Goal: Task Accomplishment & Management: Manage account settings

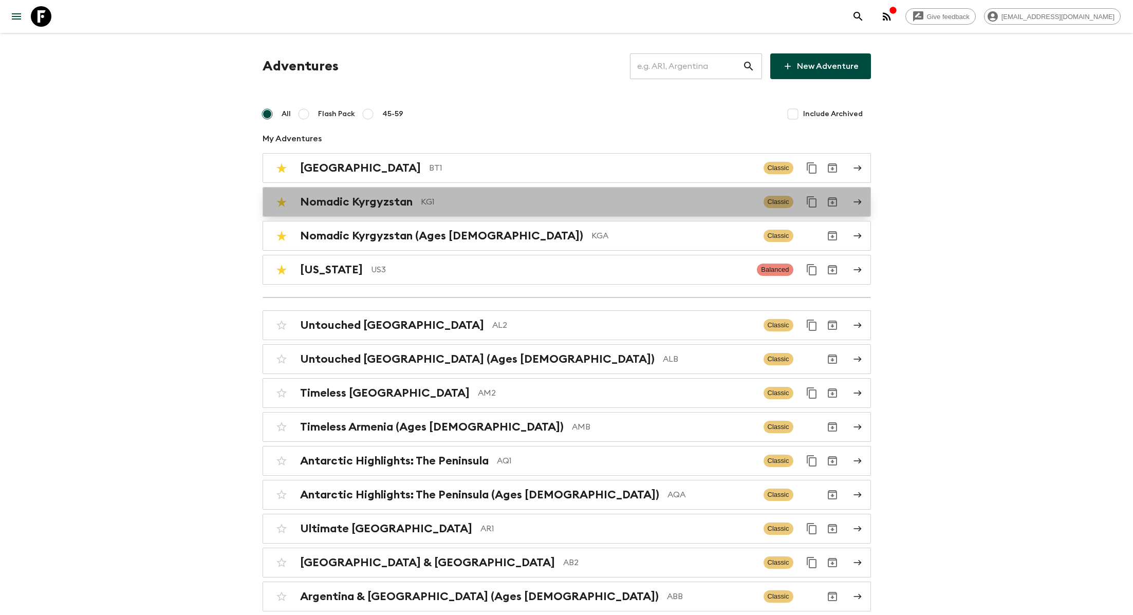
click at [398, 197] on h2 "Nomadic Kyrgyzstan" at bounding box center [356, 201] width 113 height 13
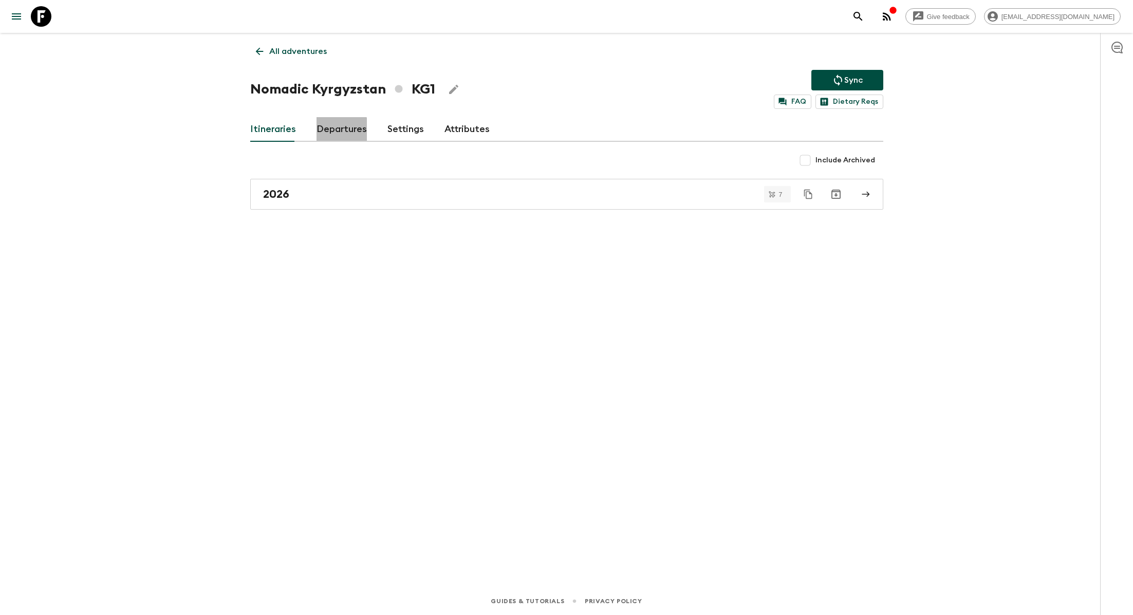
click at [335, 137] on link "Departures" at bounding box center [341, 129] width 50 height 25
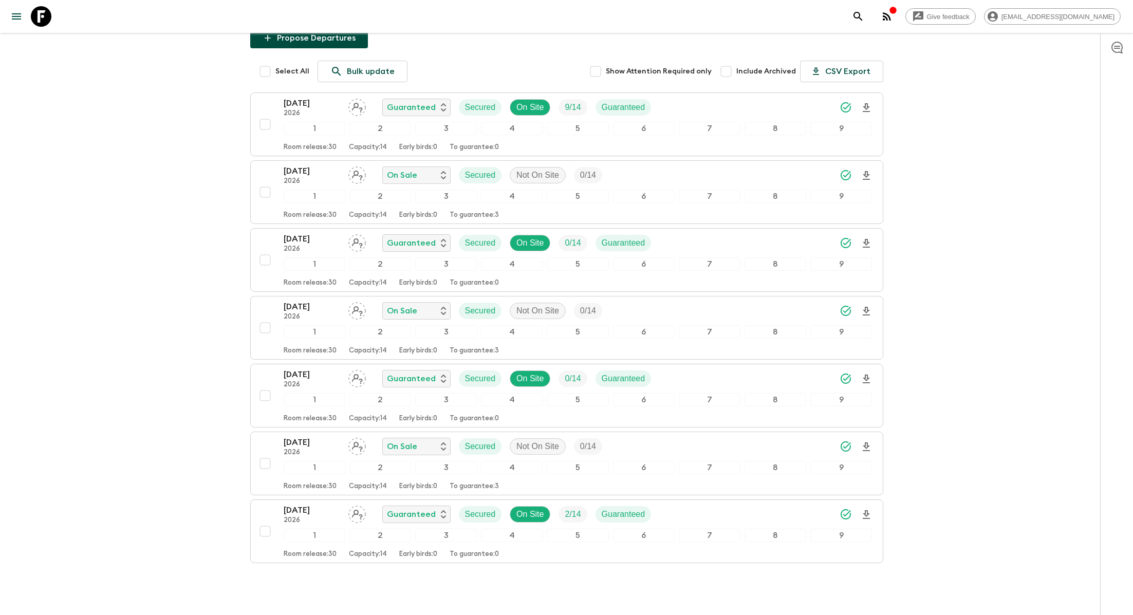
scroll to position [163, 0]
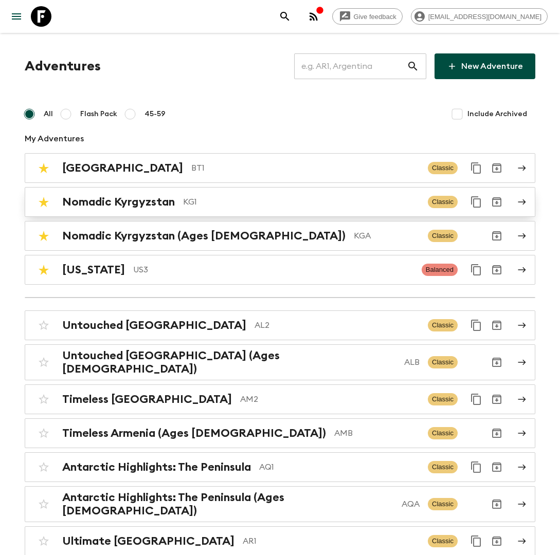
click at [210, 205] on p "KG1" at bounding box center [301, 202] width 236 height 12
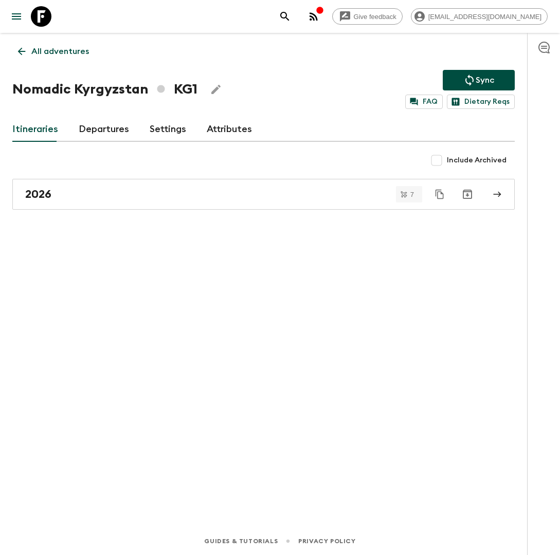
click at [160, 128] on link "Settings" at bounding box center [168, 129] width 36 height 25
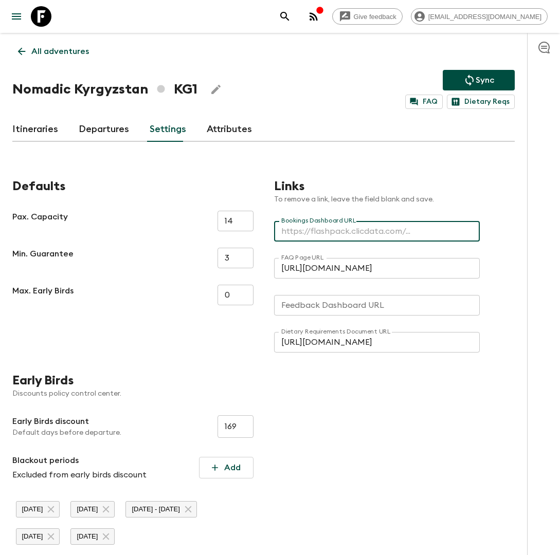
click at [306, 237] on input "Bookings Dashboard URL" at bounding box center [377, 231] width 206 height 21
paste input "[URL][DOMAIN_NAME]"
type input "[URL][DOMAIN_NAME]"
click at [368, 164] on div "Links To remove a link, leave the field blank and save. Bookings Dashboard URL …" at bounding box center [384, 255] width 262 height 194
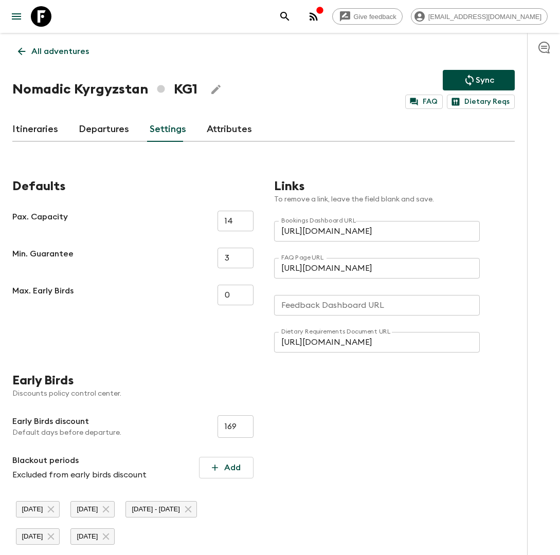
scroll to position [103, 0]
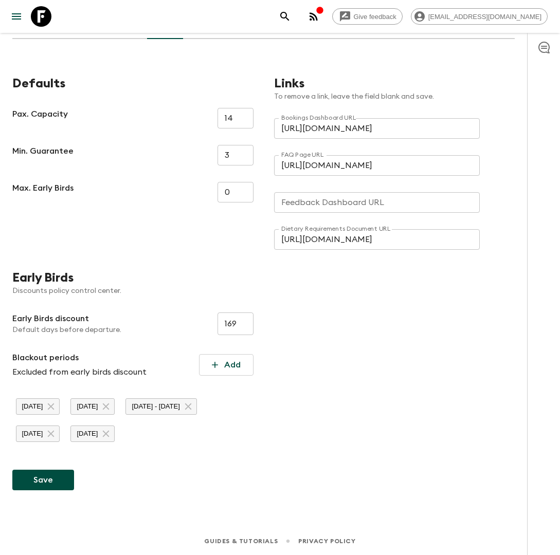
click at [51, 478] on button "Save" at bounding box center [43, 480] width 62 height 21
type input "[URL][DOMAIN_NAME]"
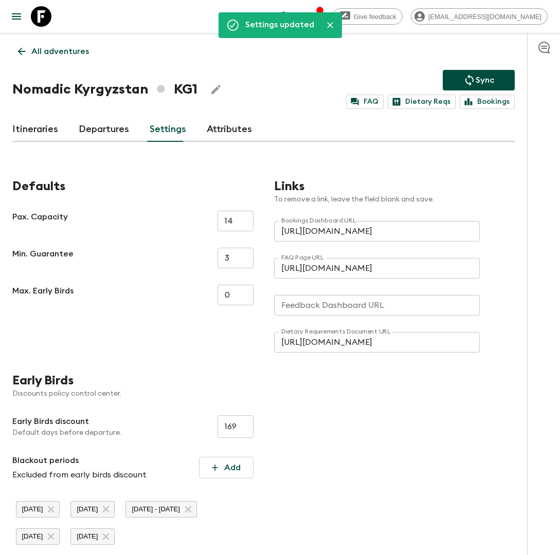
click at [77, 49] on p "All adventures" at bounding box center [60, 51] width 58 height 12
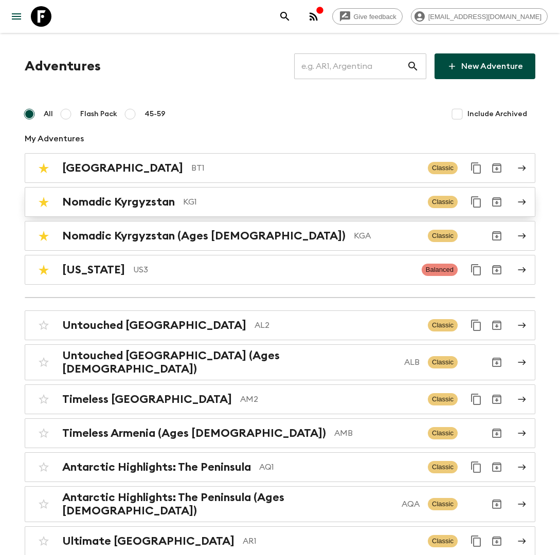
click at [40, 203] on input "checkbox" at bounding box center [43, 202] width 21 height 21
checkbox input "false"
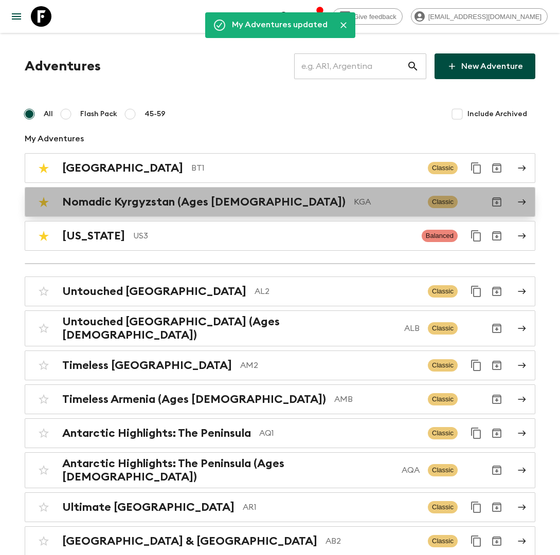
click at [211, 199] on h2 "Nomadic Kyrgyzstan (Ages [DEMOGRAPHIC_DATA])" at bounding box center [203, 201] width 283 height 13
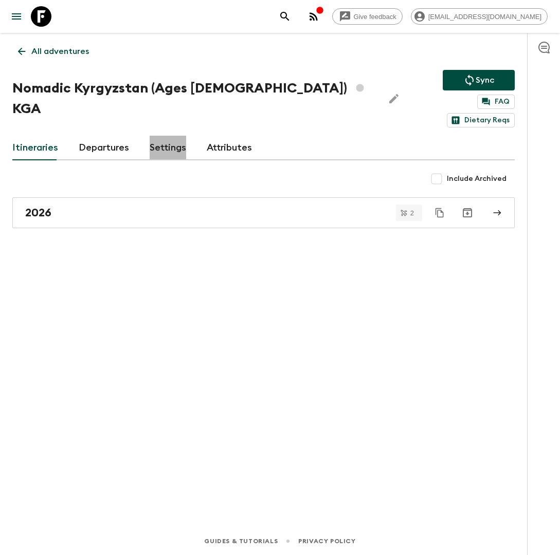
click at [166, 136] on link "Settings" at bounding box center [168, 148] width 36 height 25
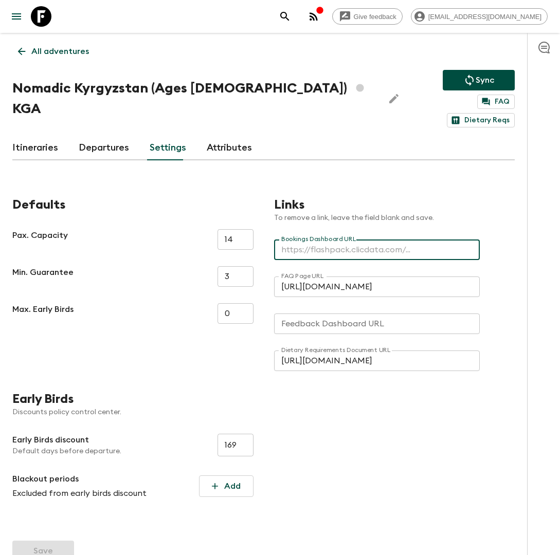
click at [372, 239] on input "Bookings Dashboard URL" at bounding box center [377, 249] width 206 height 21
paste input "[URL][DOMAIN_NAME]"
type input "[URL][DOMAIN_NAME]"
click at [64, 541] on button "Save" at bounding box center [43, 551] width 62 height 21
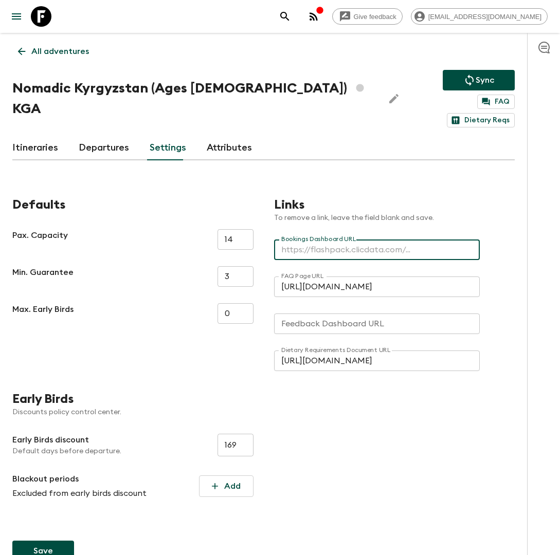
scroll to position [0, 0]
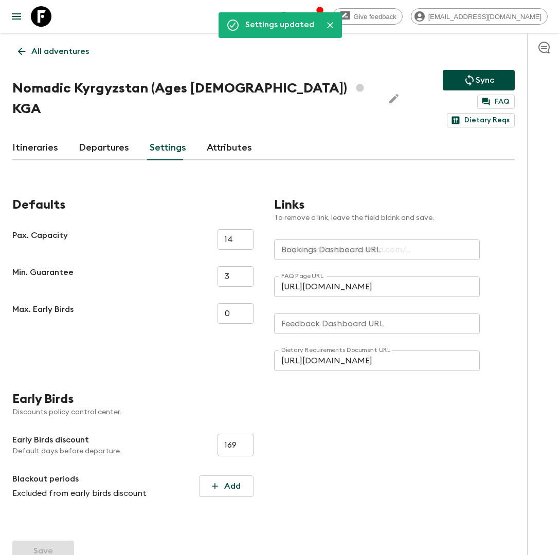
type input "[URL][DOMAIN_NAME]"
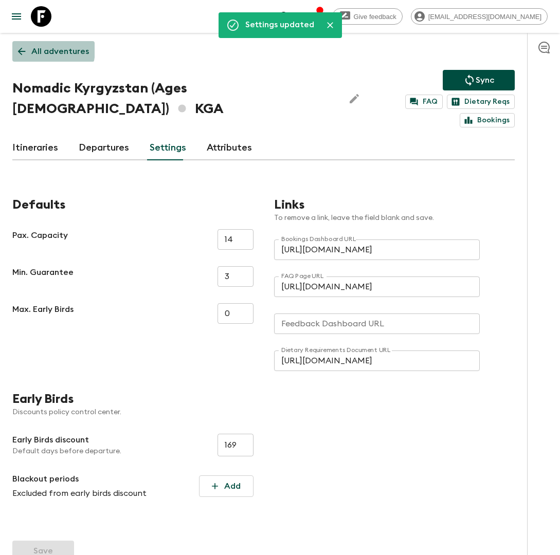
click at [41, 50] on p "All adventures" at bounding box center [60, 51] width 58 height 12
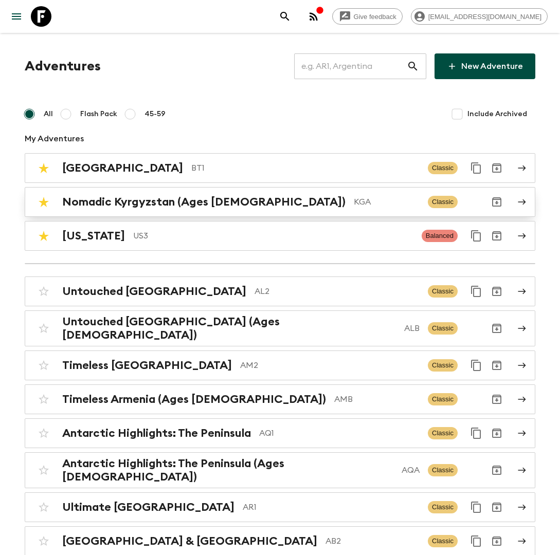
click at [48, 197] on input "checkbox" at bounding box center [43, 202] width 21 height 21
checkbox input "false"
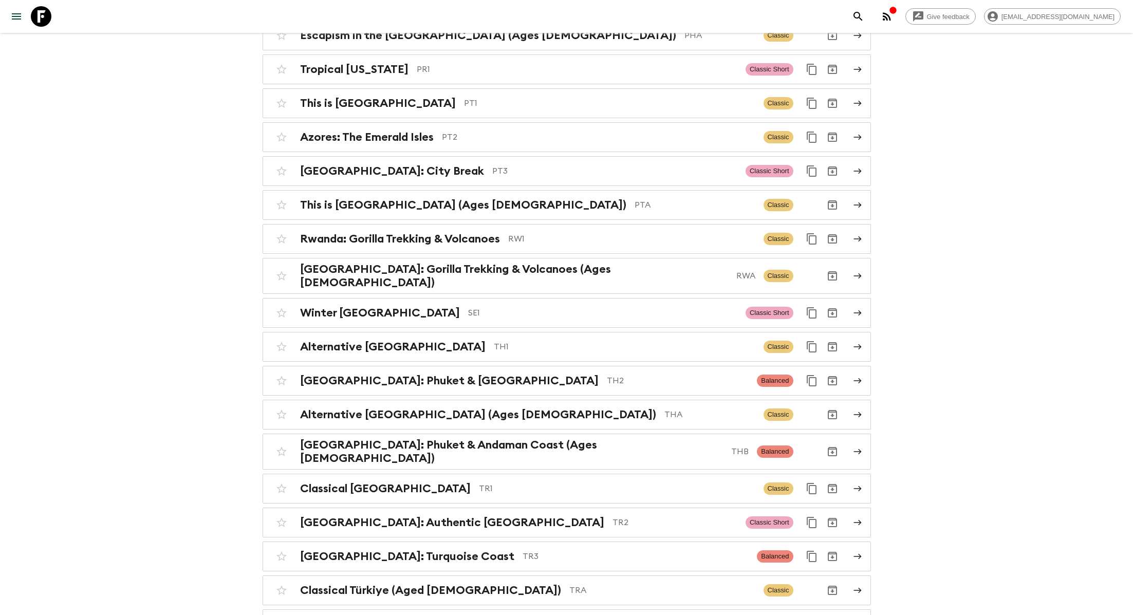
scroll to position [3932, 0]
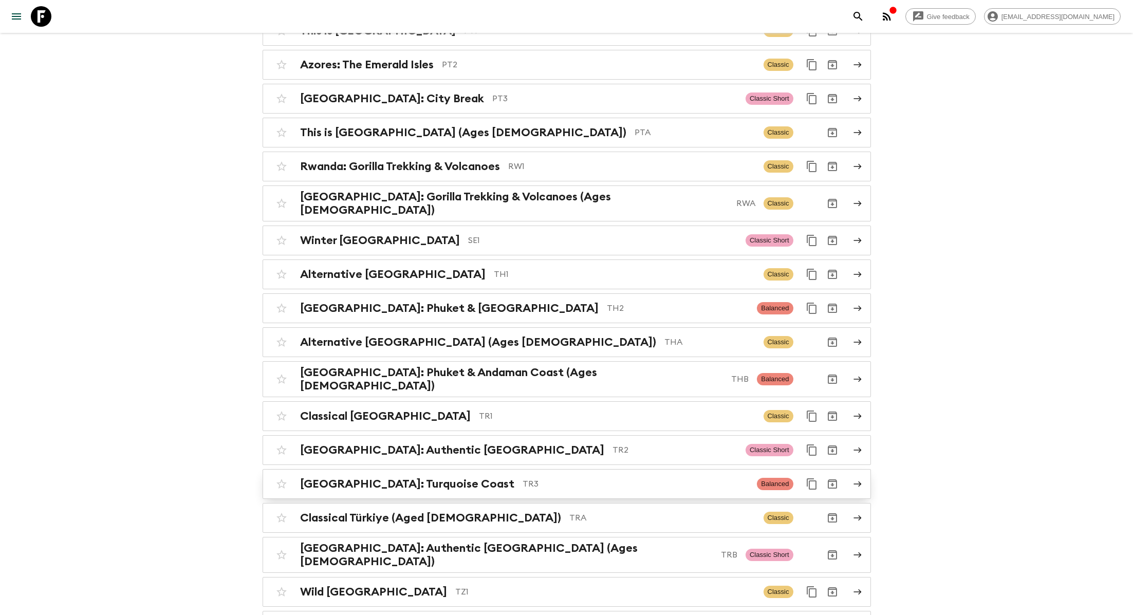
click at [413, 477] on h2 "[GEOGRAPHIC_DATA]: Turquoise Coast" at bounding box center [407, 483] width 214 height 13
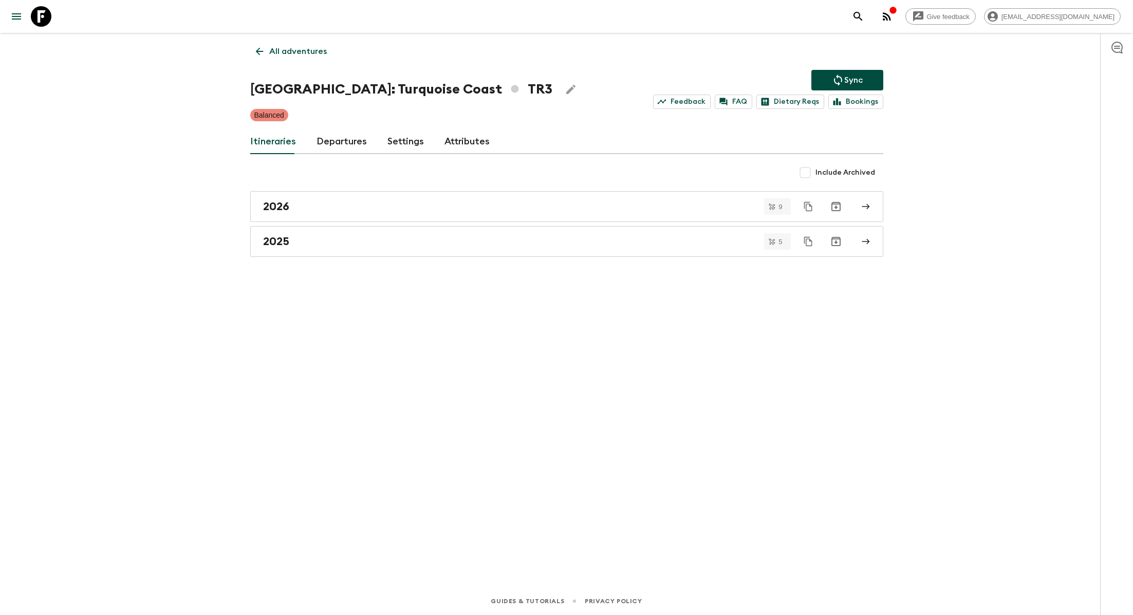
click at [345, 144] on link "Departures" at bounding box center [341, 141] width 50 height 25
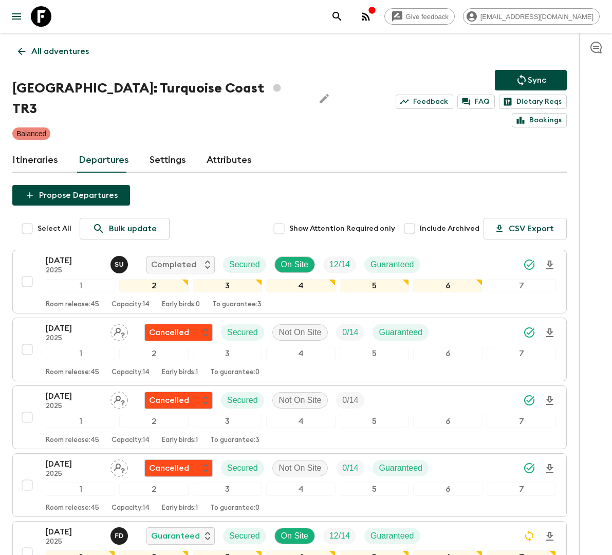
click at [49, 57] on p "All adventures" at bounding box center [60, 51] width 58 height 12
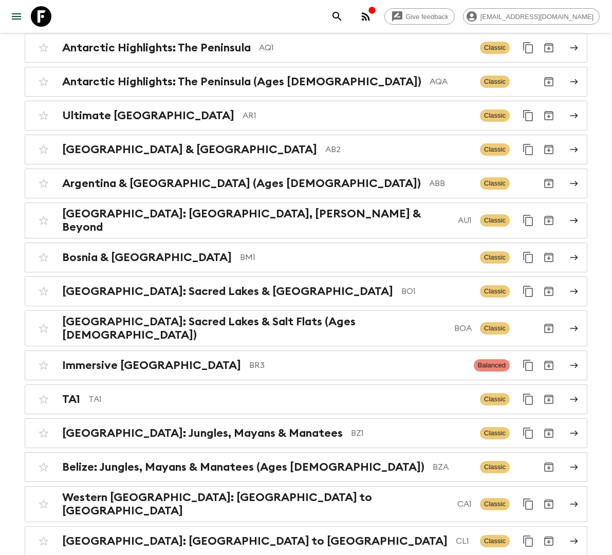
scroll to position [368, 0]
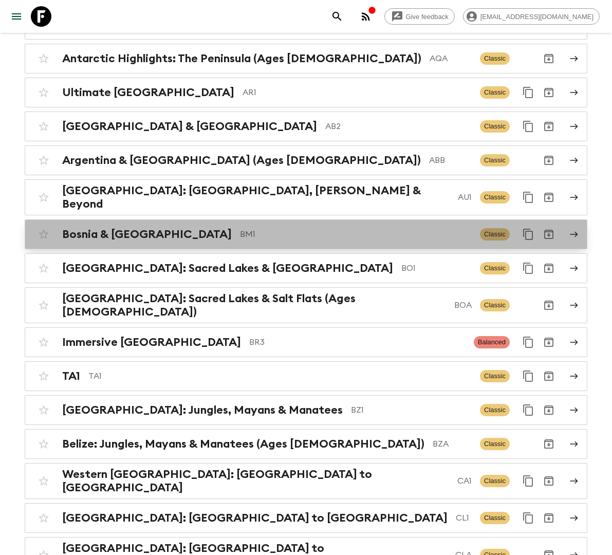
click at [240, 228] on p "BM1" at bounding box center [356, 234] width 232 height 12
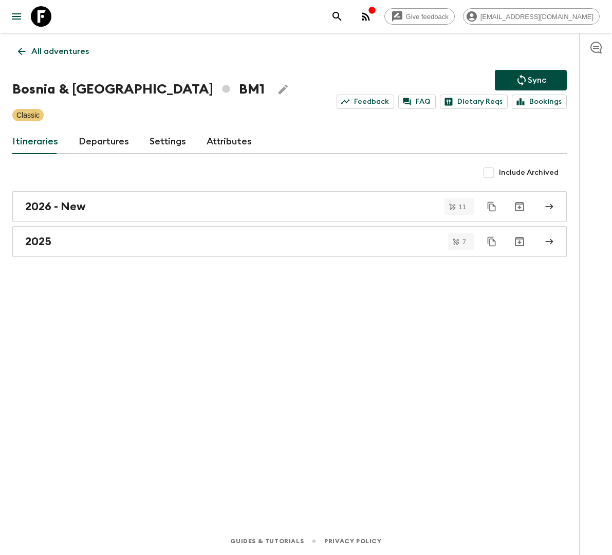
click at [107, 140] on link "Departures" at bounding box center [104, 141] width 50 height 25
